Goal: Task Accomplishment & Management: Manage account settings

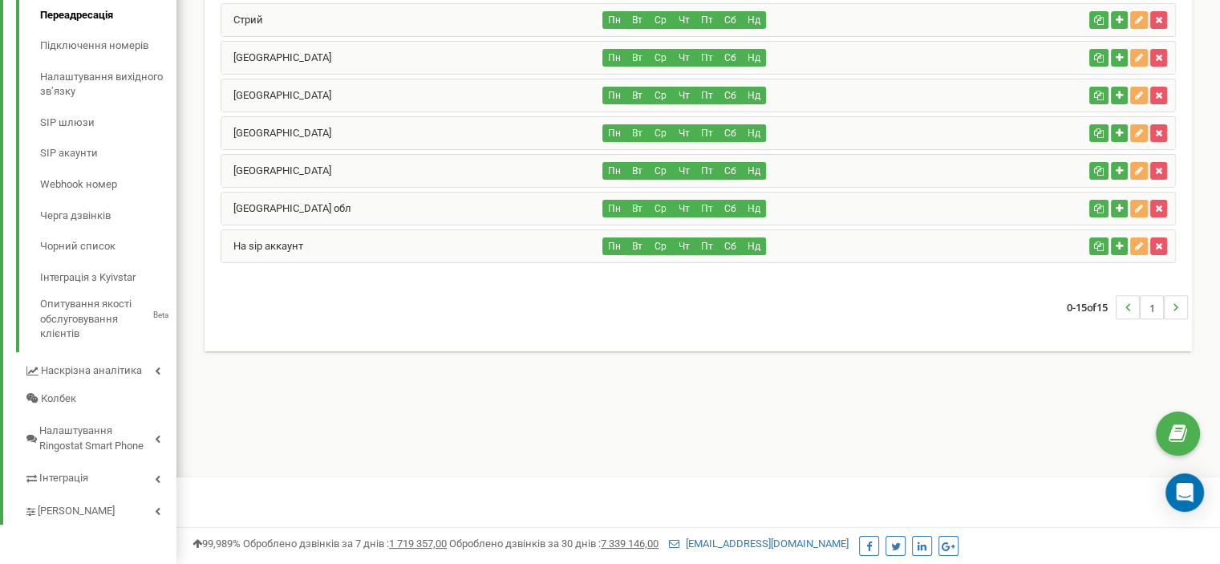
scroll to position [486, 0]
click at [440, 246] on div "На sip аккаунт" at bounding box center [412, 245] width 382 height 32
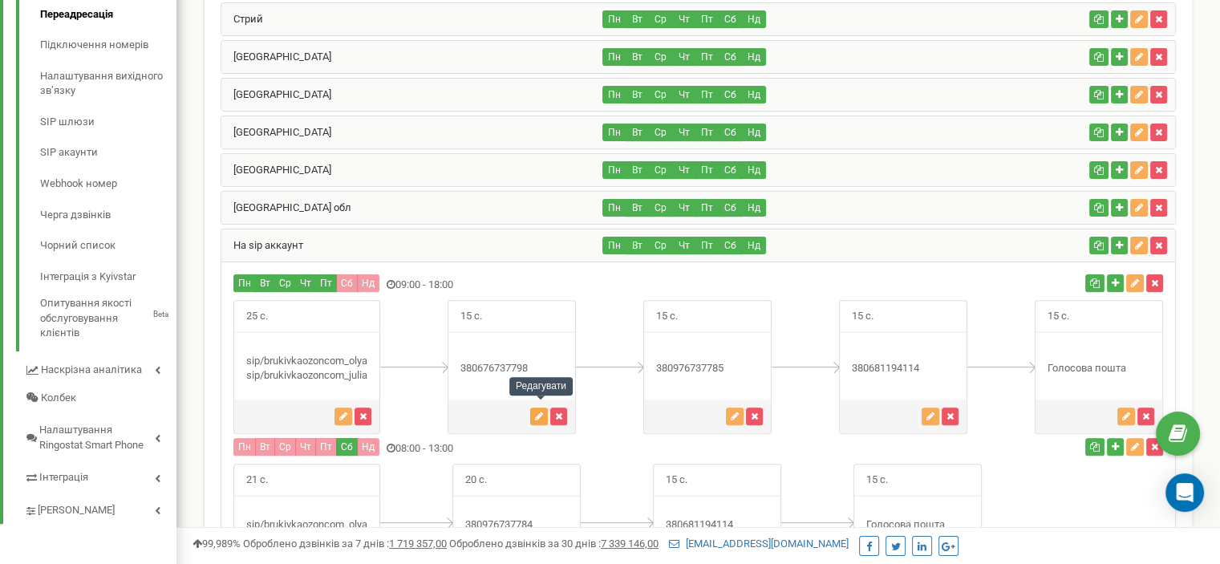
click at [537, 411] on icon "button" at bounding box center [539, 416] width 8 height 10
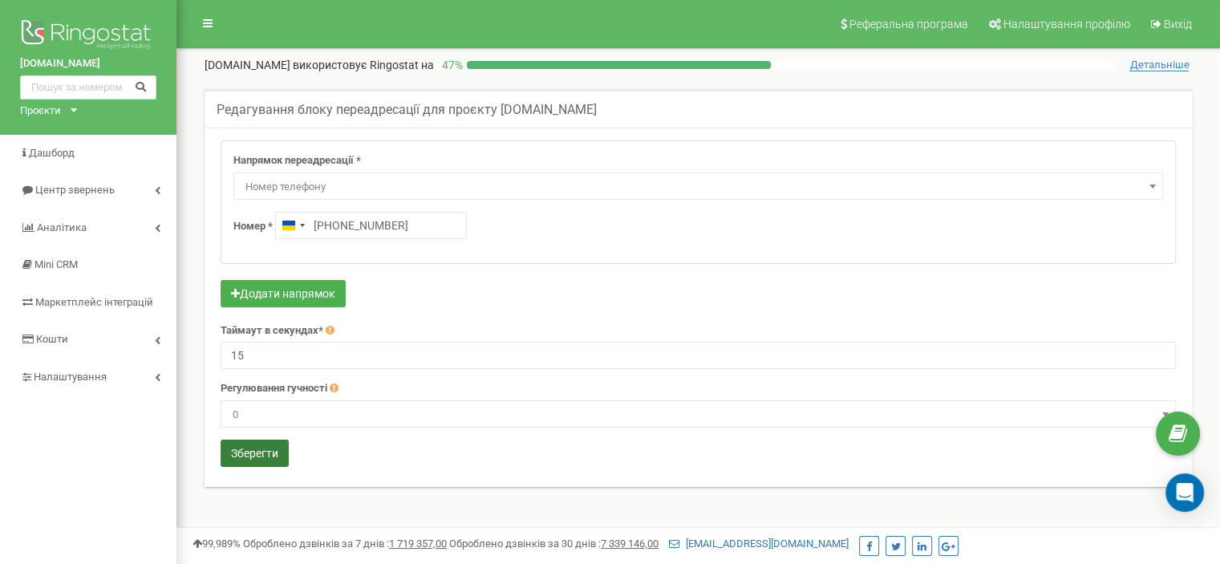
type input "[PHONE_NUMBER]"
click at [253, 451] on button "Зберегти" at bounding box center [255, 453] width 68 height 27
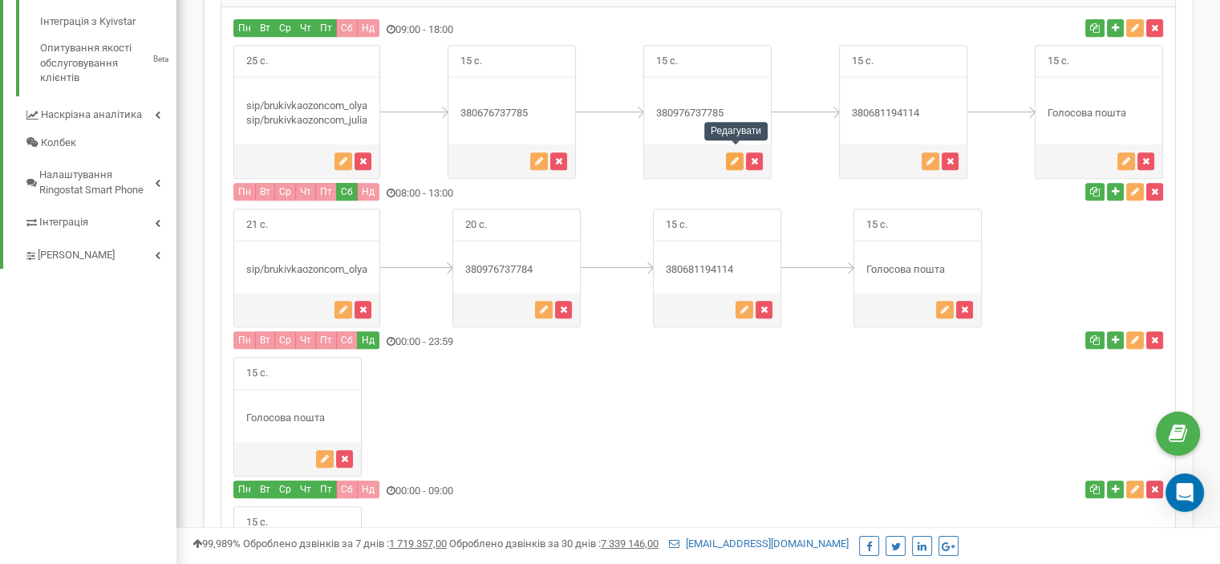
click at [737, 156] on icon "button" at bounding box center [735, 161] width 8 height 10
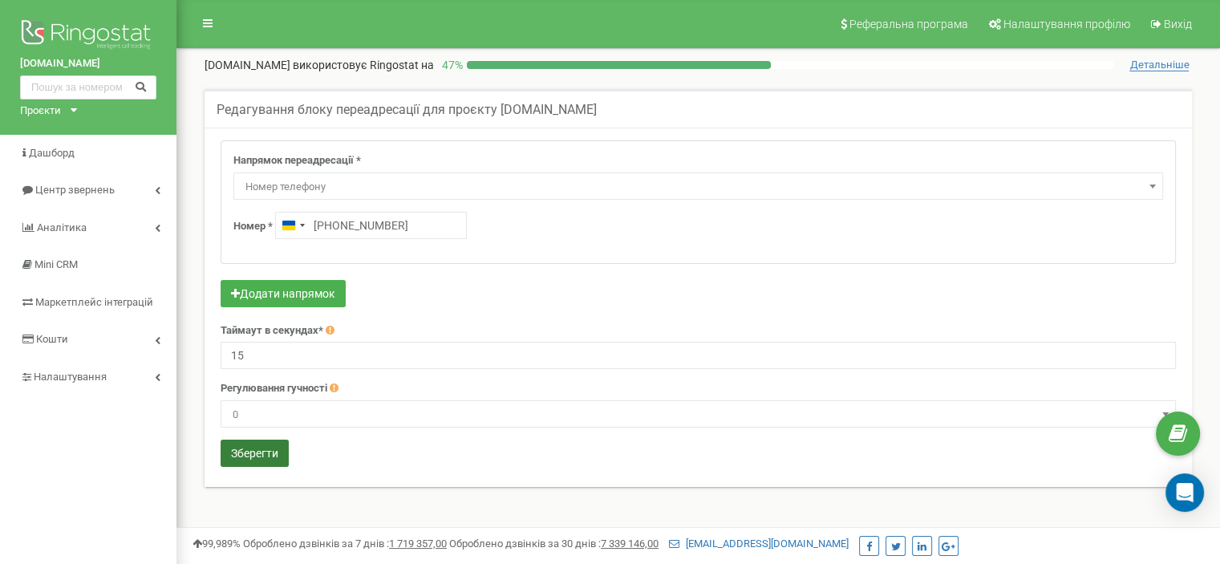
type input "+380 68 119 4114"
click at [254, 455] on button "Зберегти" at bounding box center [255, 453] width 68 height 27
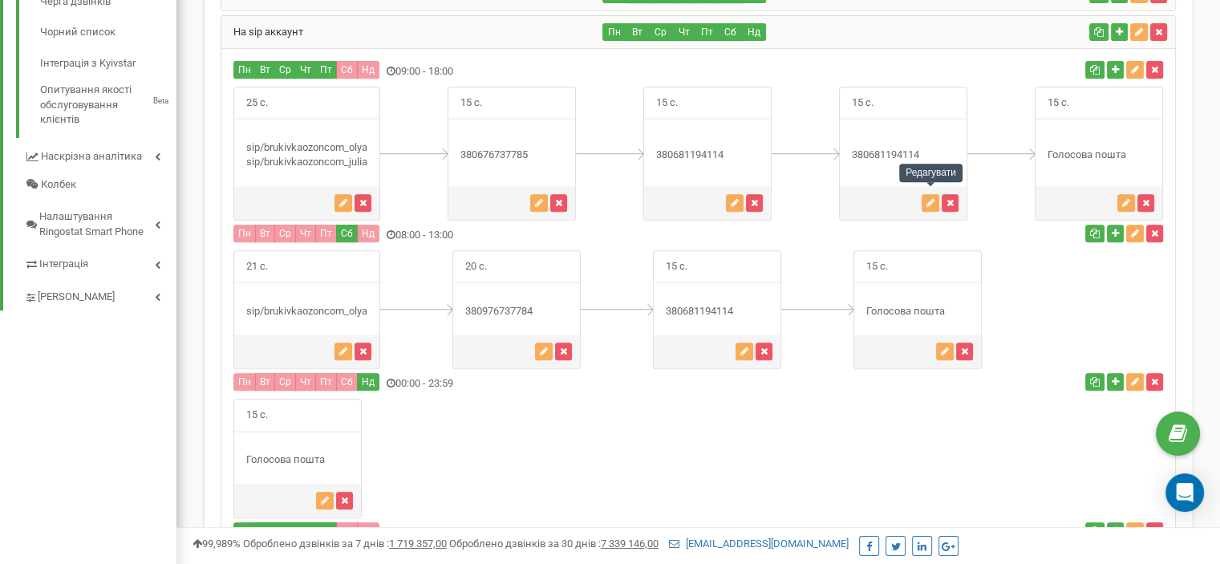
scroll to position [661, 0]
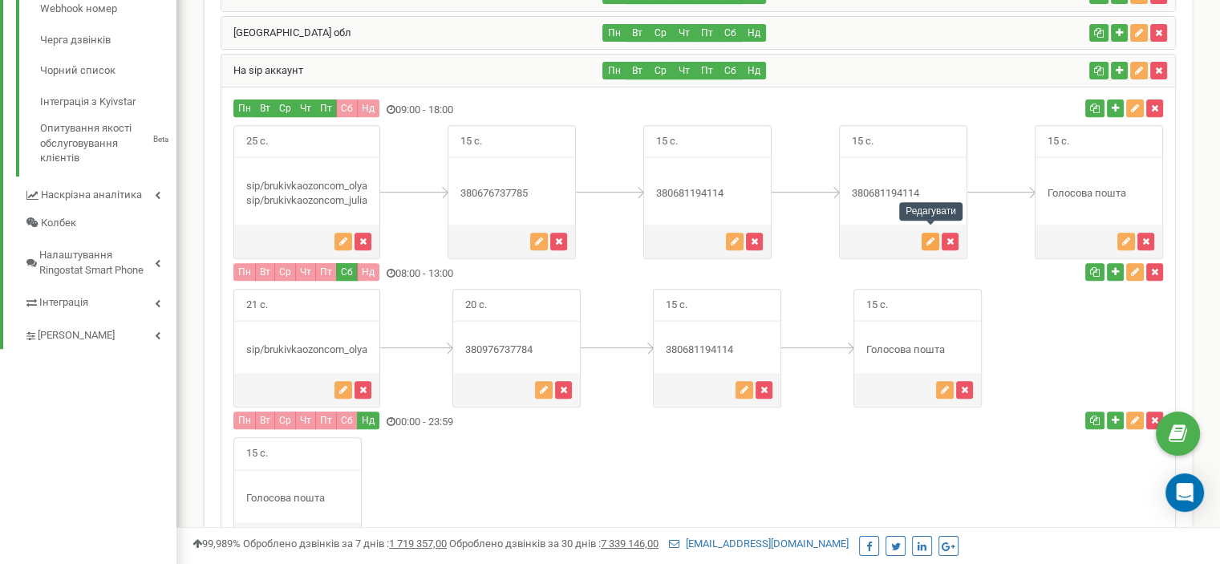
click at [930, 237] on icon "button" at bounding box center [930, 242] width 8 height 10
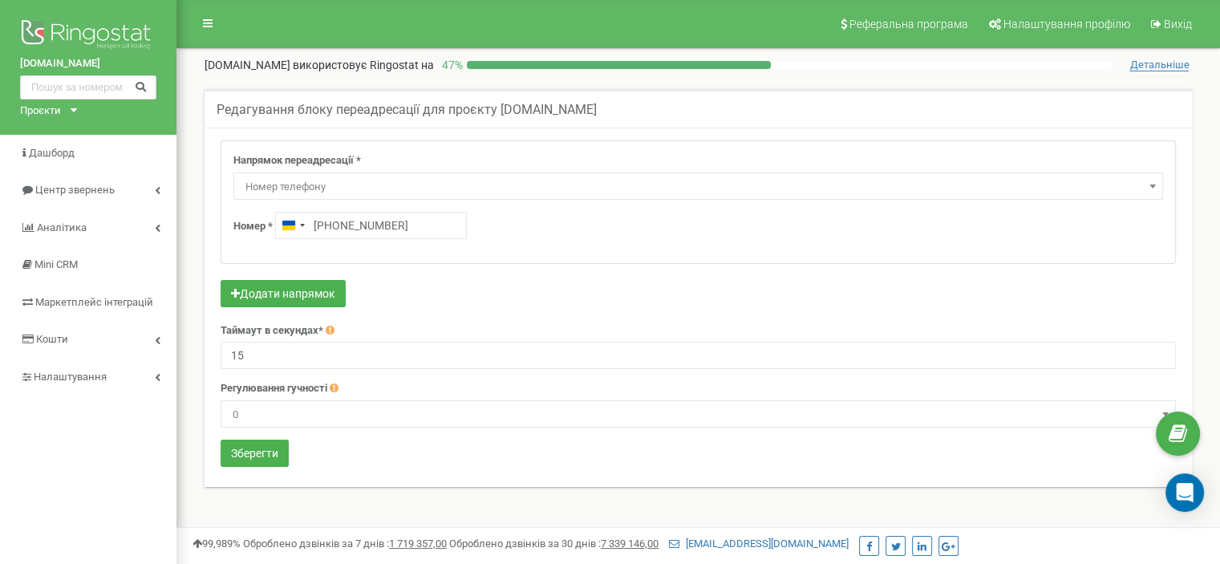
drag, startPoint x: 403, startPoint y: 224, endPoint x: 338, endPoint y: 221, distance: 65.0
click at [338, 221] on input "+380681194114" at bounding box center [371, 225] width 192 height 27
type input "+380 67 673 7798"
click at [253, 454] on button "Зберегти" at bounding box center [255, 453] width 68 height 27
